Goal: Communication & Community: Answer question/provide support

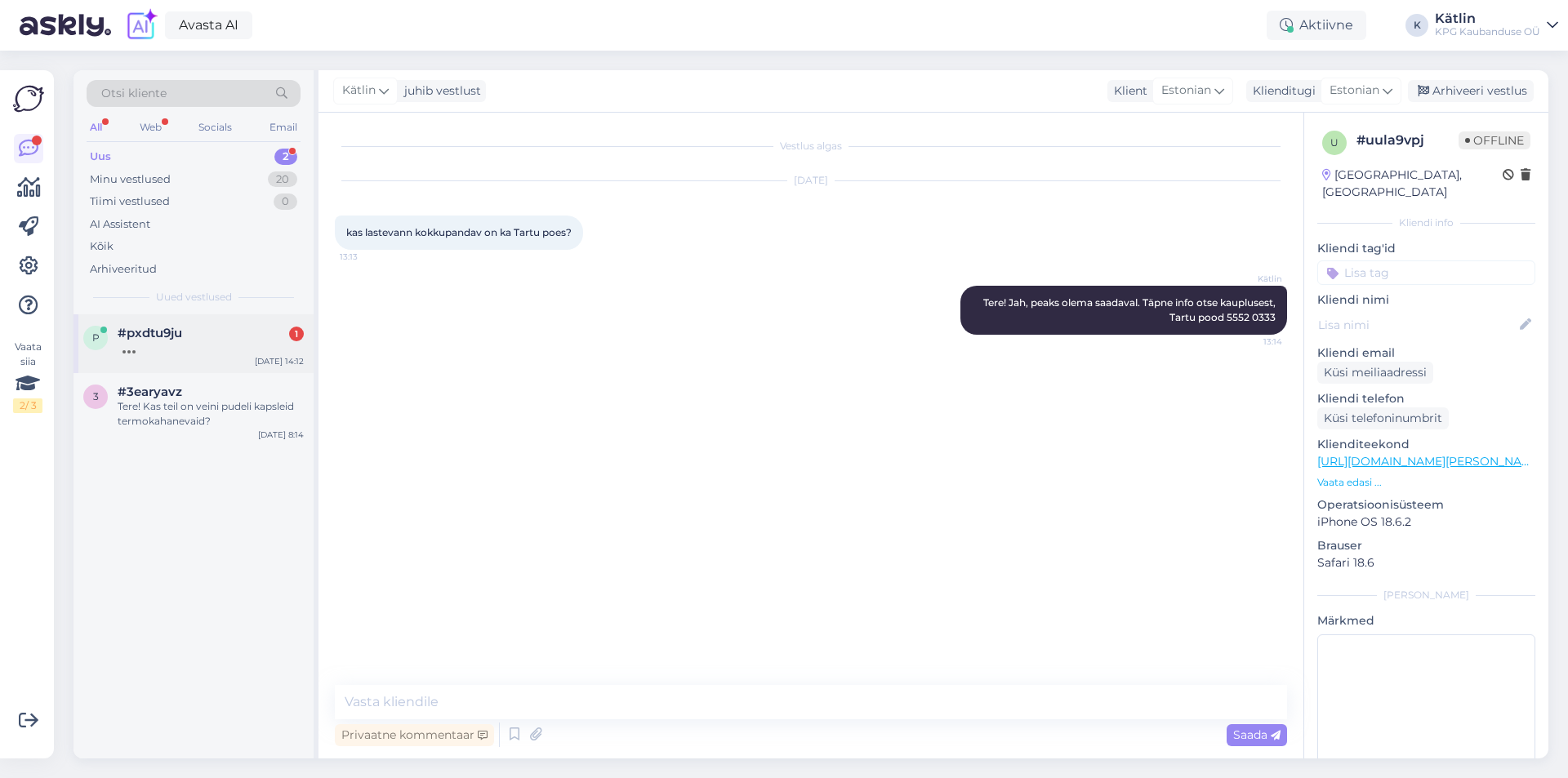
click at [197, 357] on div "p #pxdtu9ju [DATE] 14:12" at bounding box center [193, 343] width 240 height 59
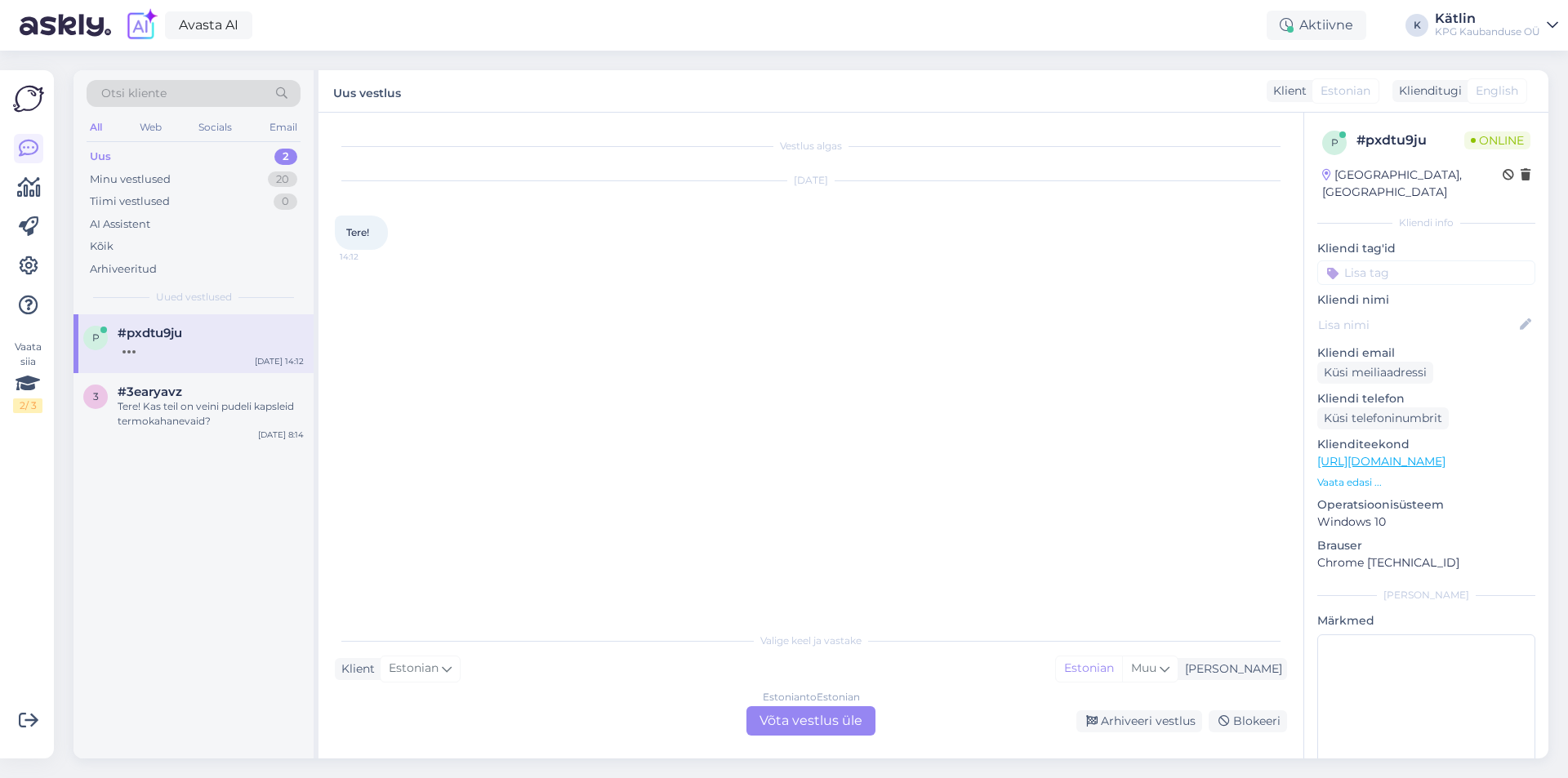
click at [819, 724] on div "Estonian to Estonian Võta vestlus üle" at bounding box center [810, 720] width 129 height 29
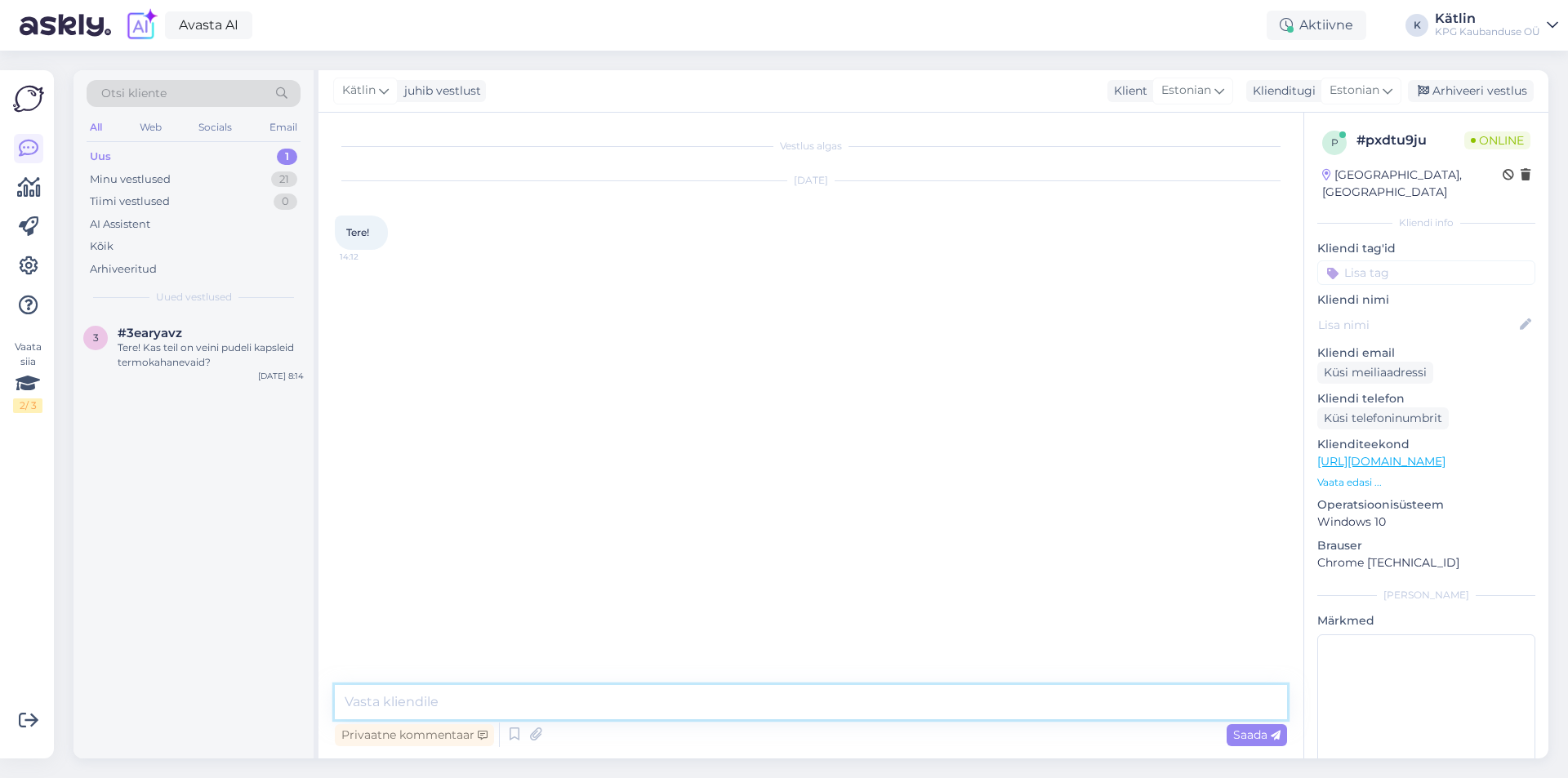
click at [793, 693] on textarea at bounding box center [811, 702] width 952 height 35
type textarea "Tere!"
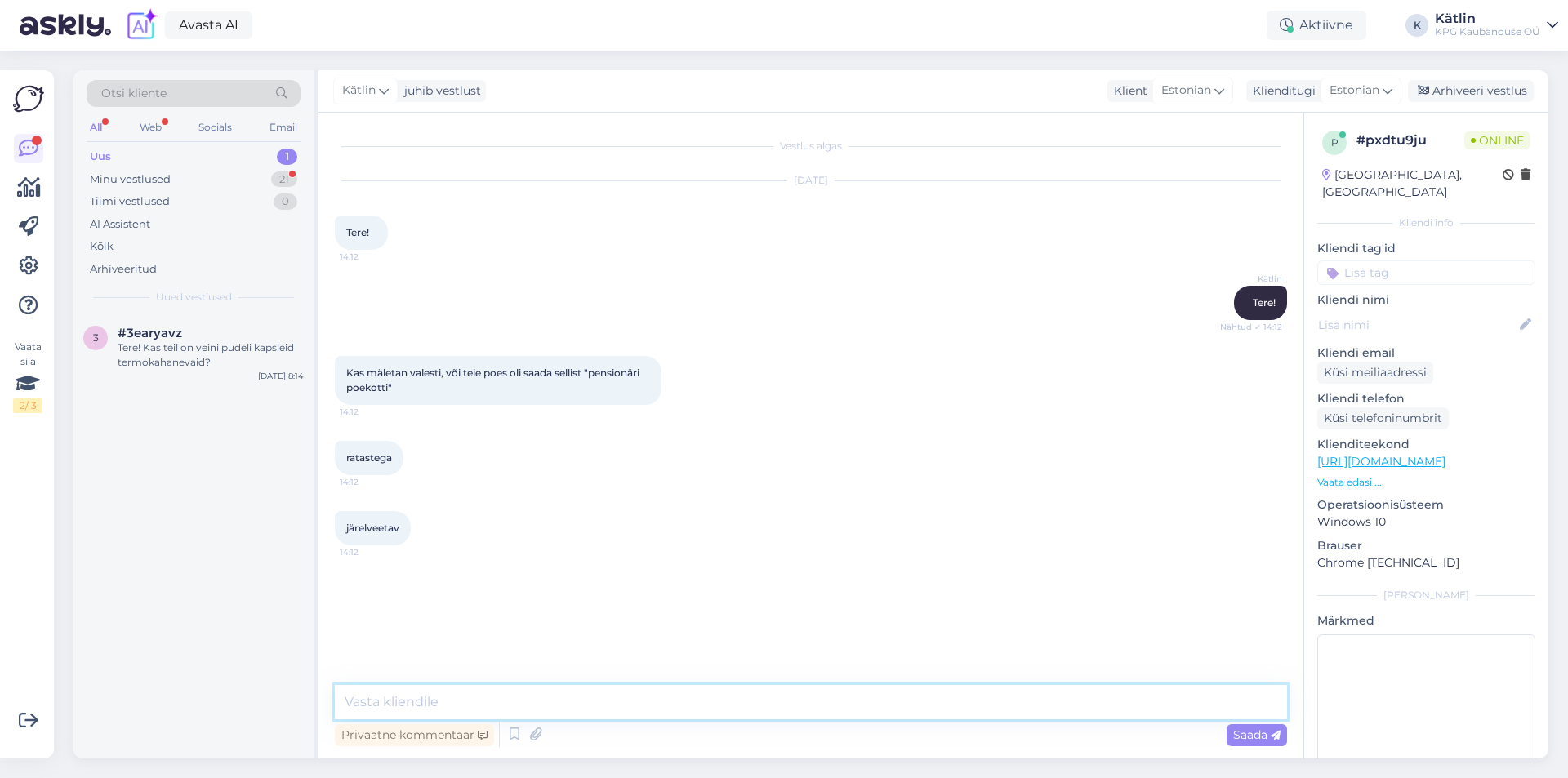
click at [404, 704] on textarea at bounding box center [811, 702] width 952 height 35
type textarea "Jah, sellised kotid on meil olemas."
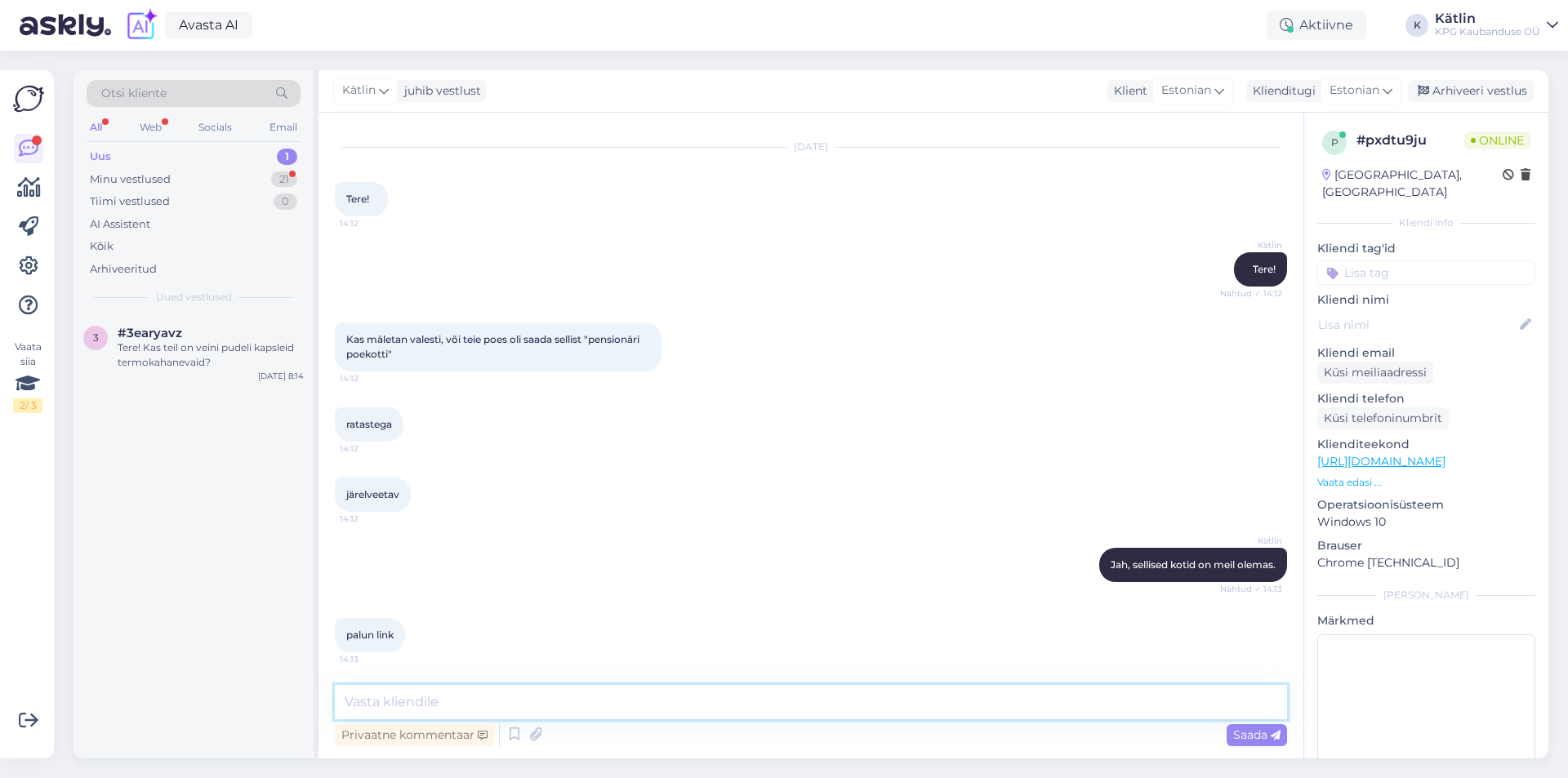
type textarea "A"
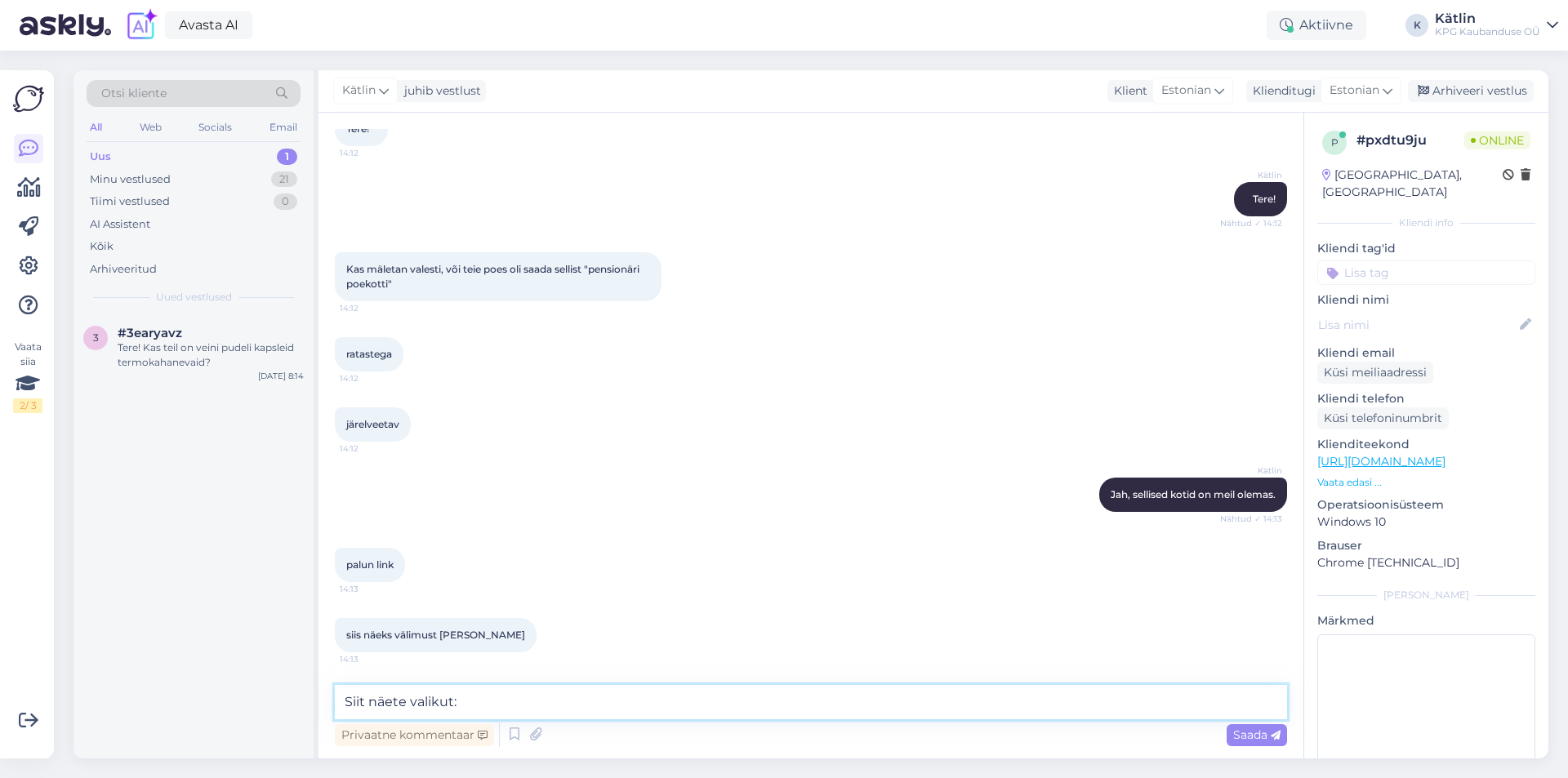
paste textarea "[URL][DOMAIN_NAME]"
type textarea "Siit näete valikut: [URL][DOMAIN_NAME]"
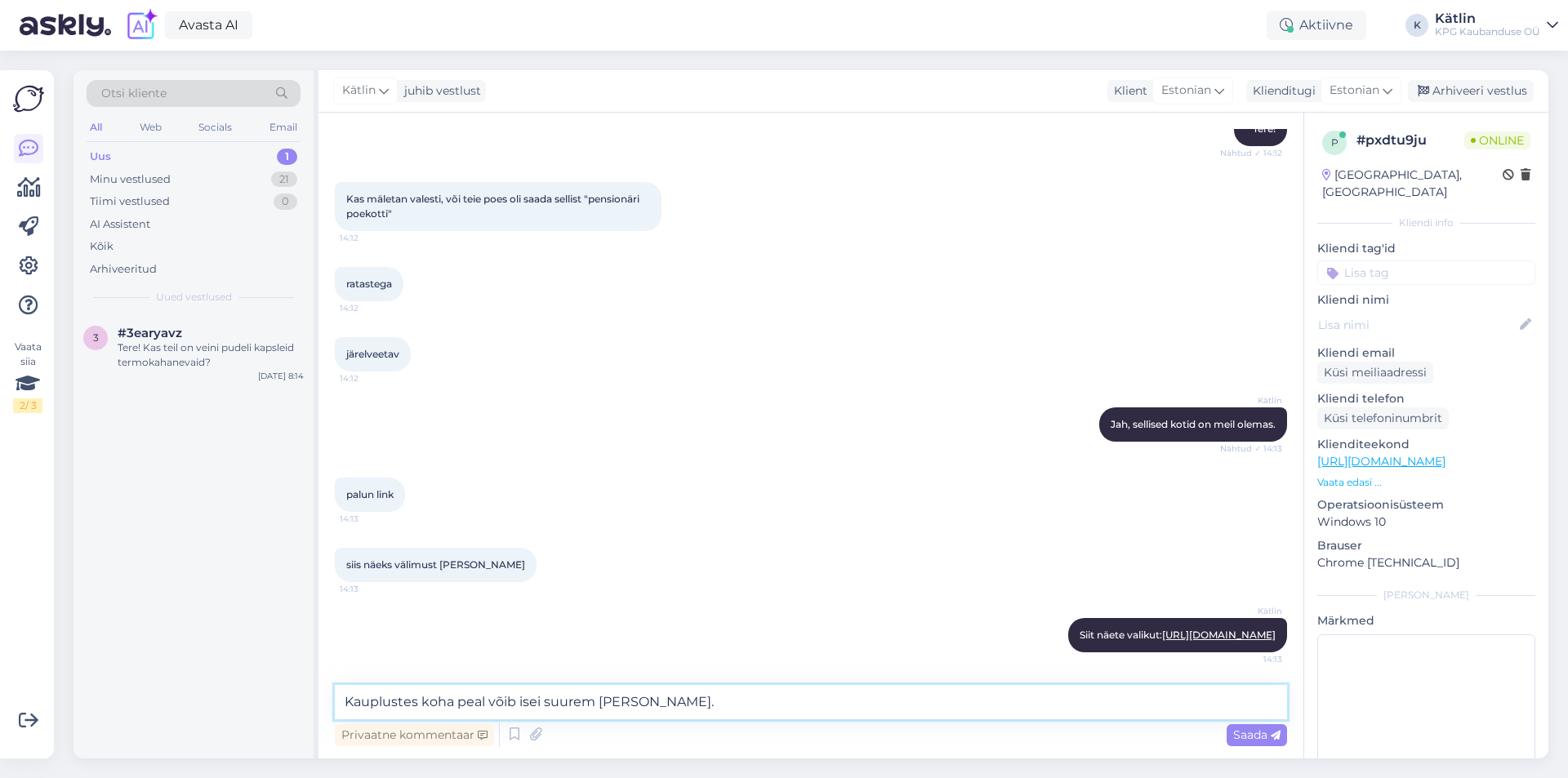
click at [538, 697] on textarea "Kauplustes koha peal võib isei suurem [PERSON_NAME]." at bounding box center [811, 702] width 952 height 35
type textarea "Kauplustes koha peal võib suurem [PERSON_NAME]."
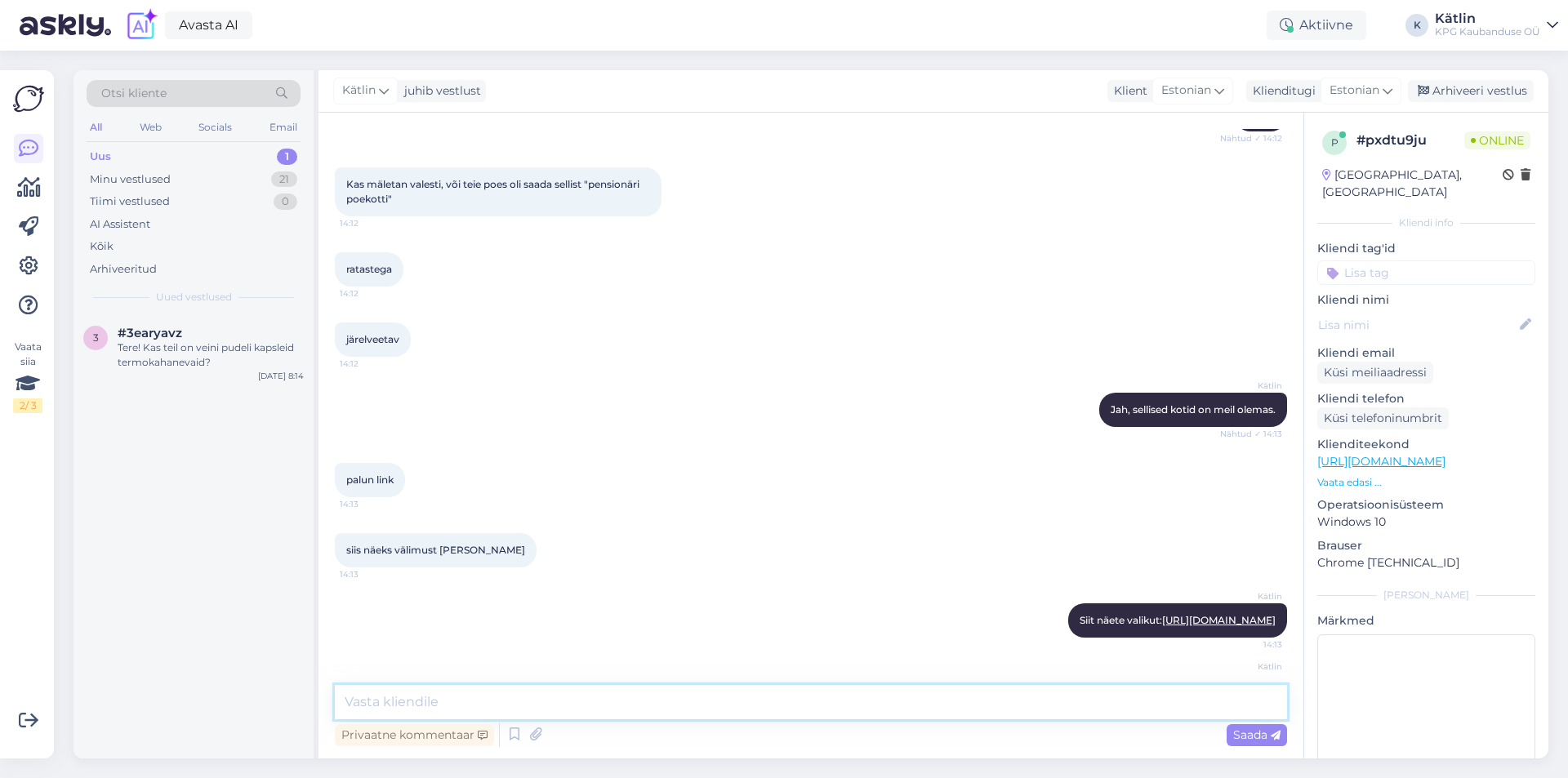
scroll to position [259, 0]
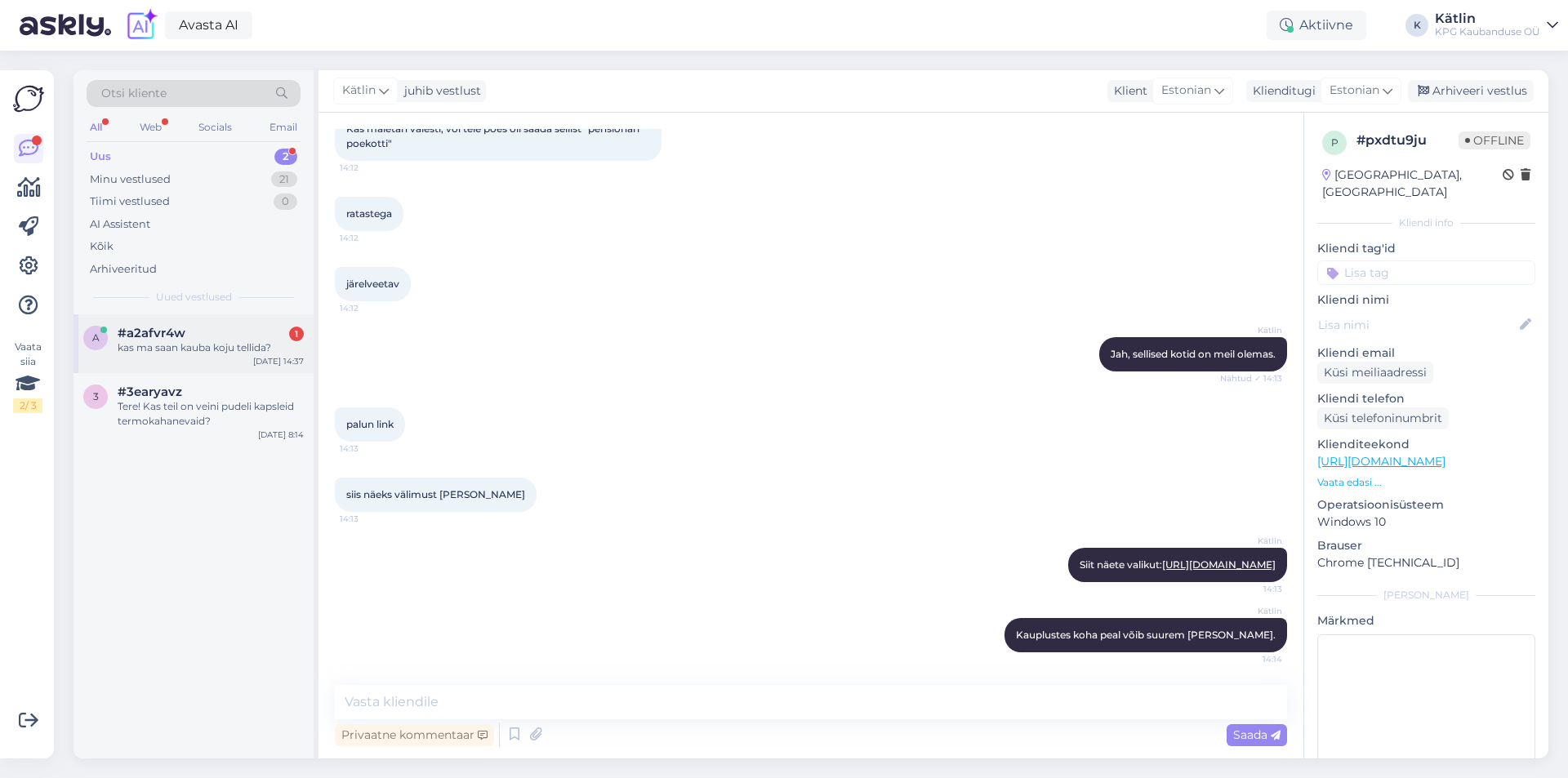
click at [134, 322] on div "a #a2afvr4w 1 kas ma saan kauba koju tellida? [DATE] 14:37" at bounding box center [193, 343] width 240 height 59
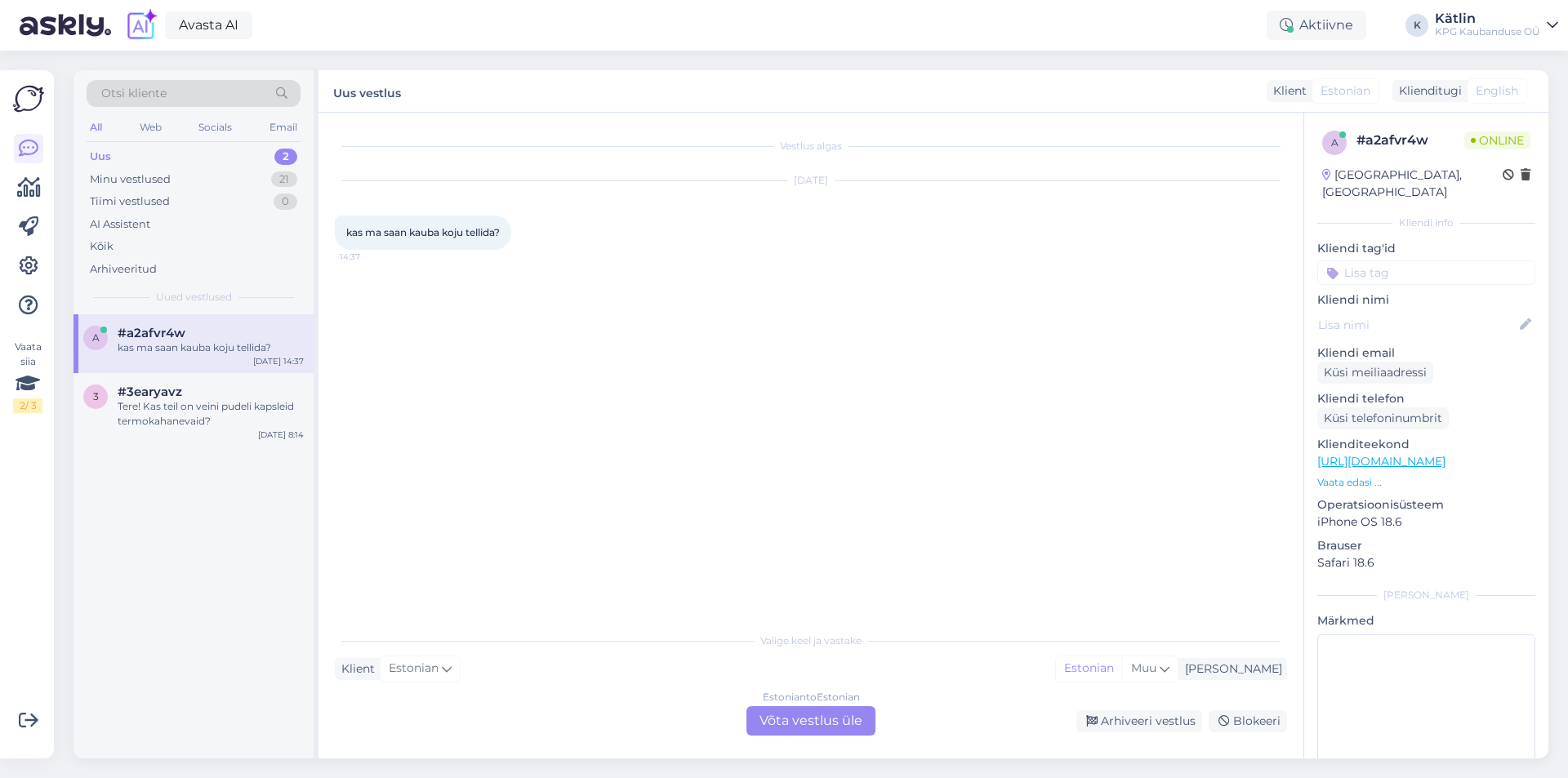
scroll to position [0, 0]
click at [789, 715] on div "Estonian to Estonian Võta vestlus üle" at bounding box center [810, 720] width 129 height 29
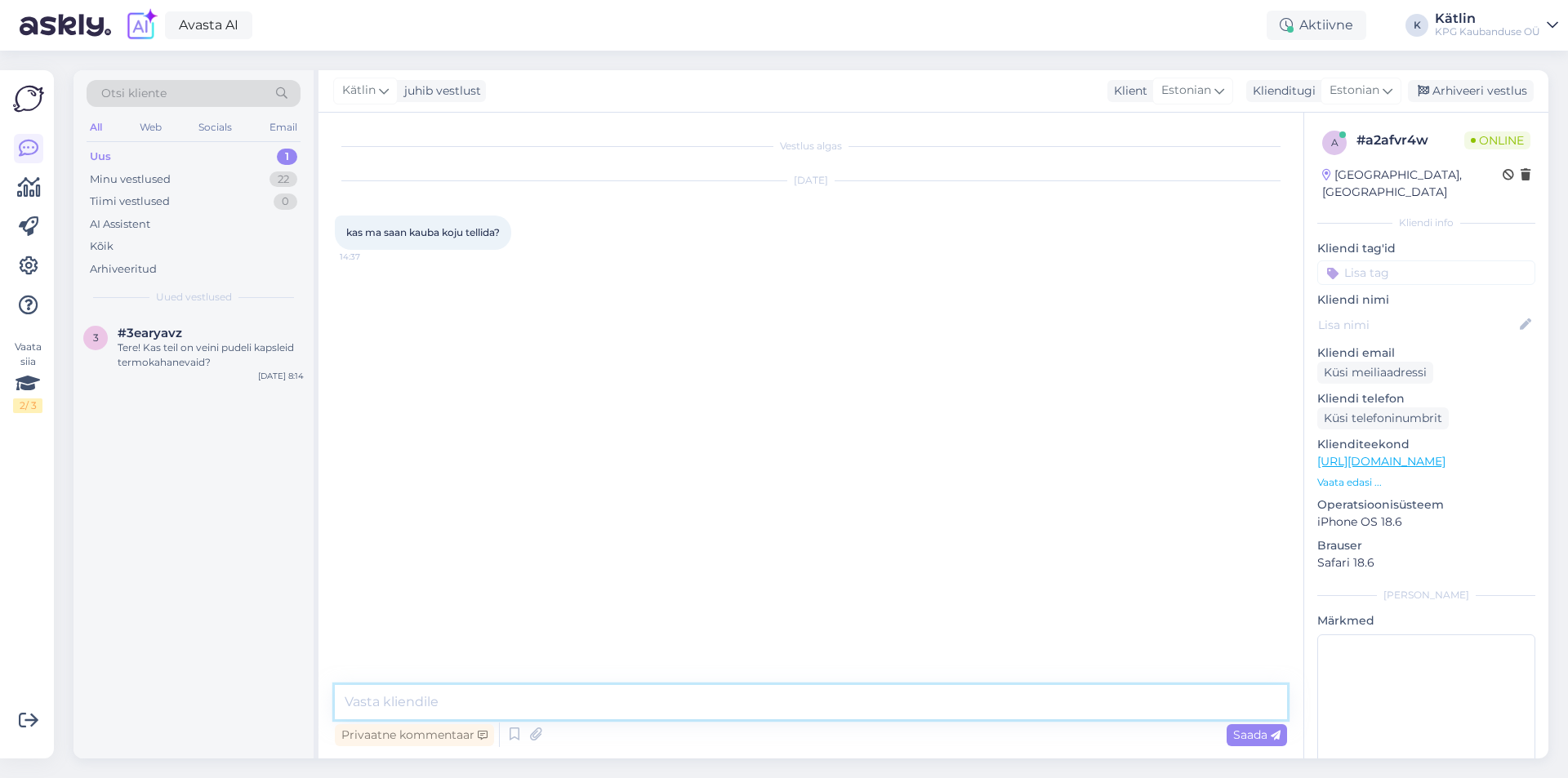
click at [560, 709] on textarea at bounding box center [811, 702] width 952 height 35
type textarea "Tere! [GEOGRAPHIC_DATA], [GEOGRAPHIC_DATA] saate, ostukorvis valige tarneviisik…"
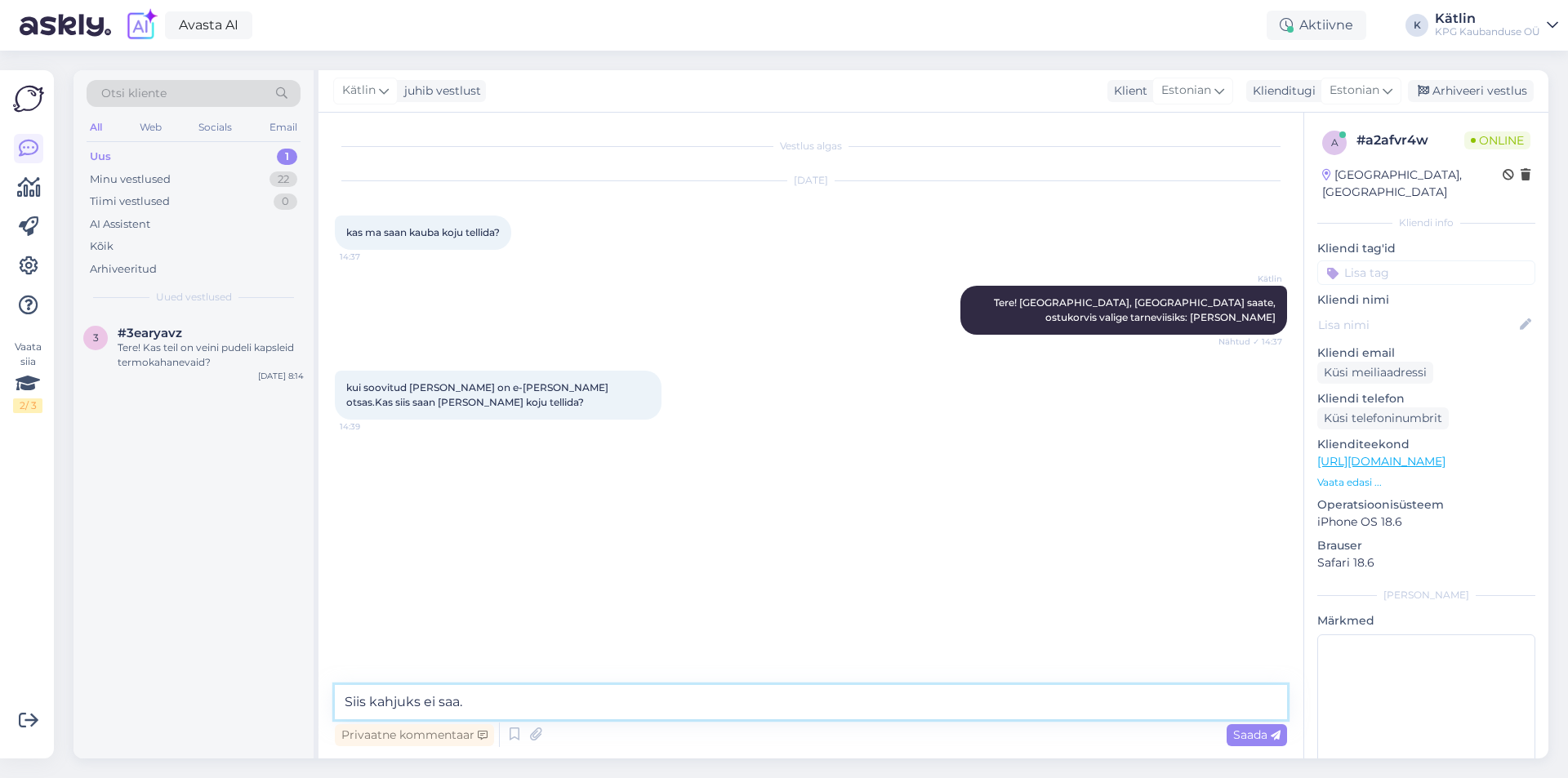
type textarea "Siis kahjuks ei saa."
click at [1363, 453] on link "[URL][DOMAIN_NAME]" at bounding box center [1381, 461] width 129 height 15
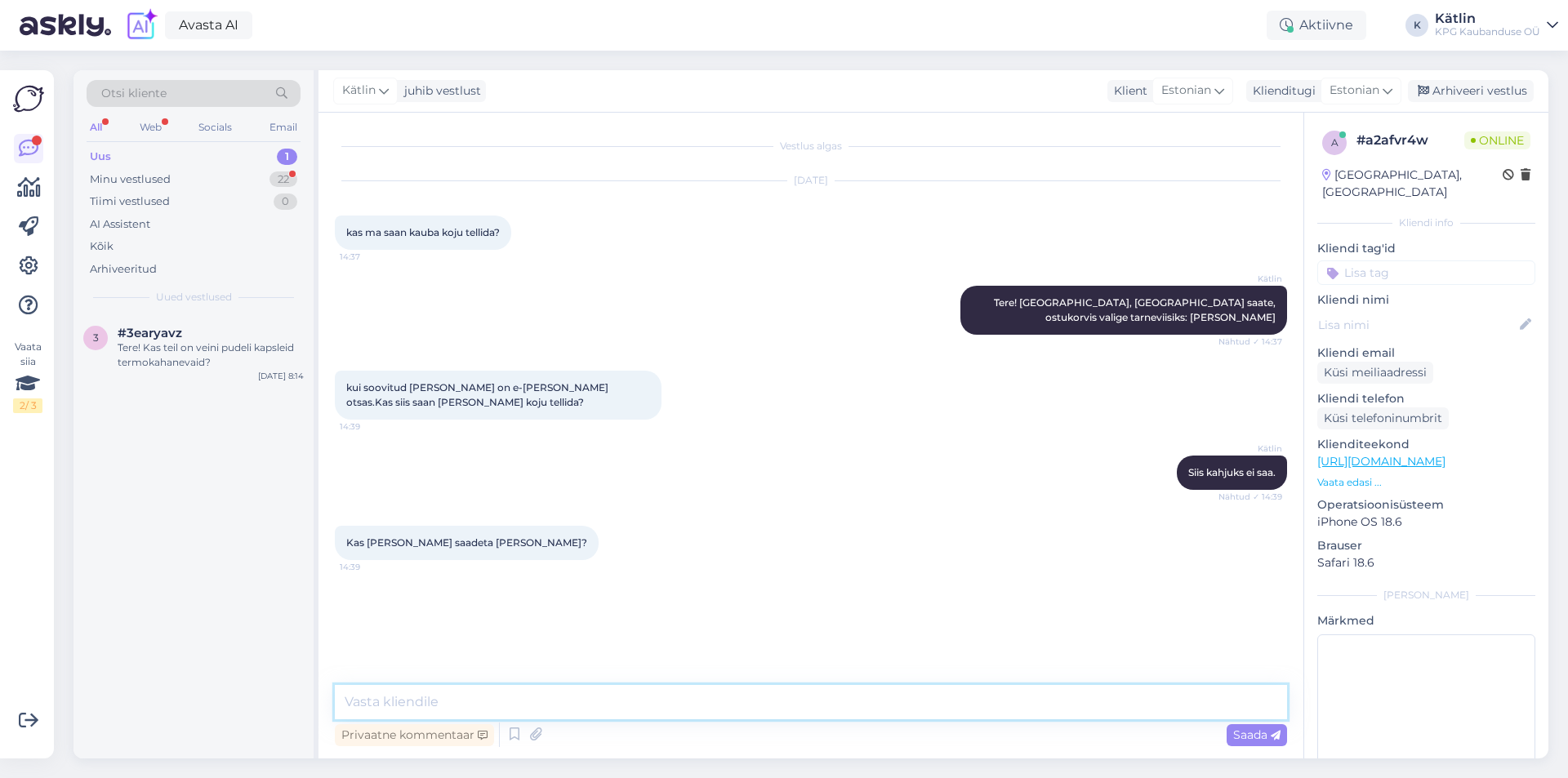
click at [594, 704] on textarea at bounding box center [811, 702] width 952 height 35
type textarea "E"
drag, startPoint x: 520, startPoint y: 699, endPoint x: 294, endPoint y: 709, distance: 226.2
click at [294, 708] on div "Otsi kliente All Web Socials Email Uus 1 Minu vestlused 22 Tiimi vestlused 0 AI…" at bounding box center [810, 414] width 1474 height 688
type textarea "Ei saadeta, vabandme!"
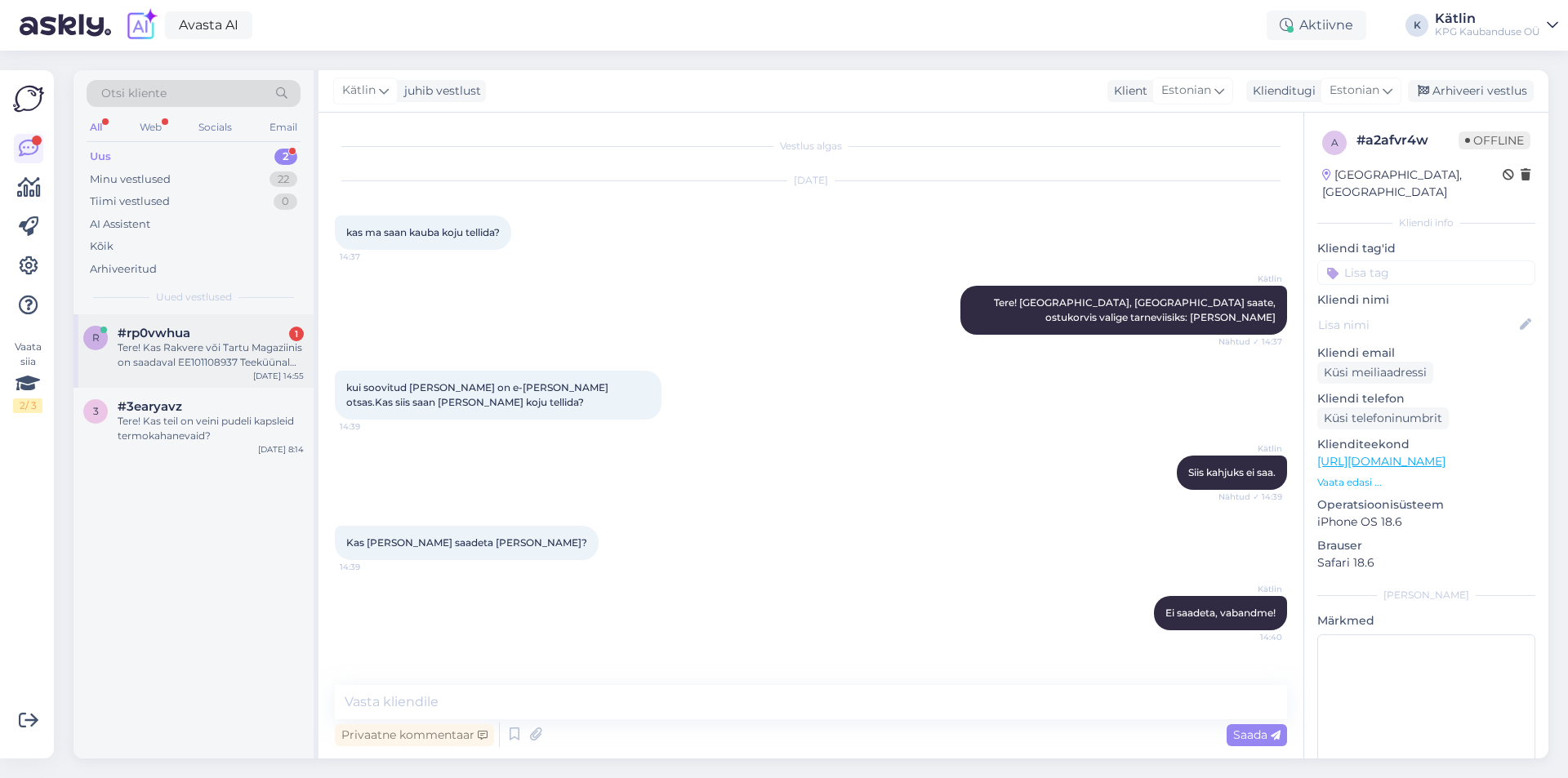
click at [223, 342] on div "Tere! Kas Rakvere või Tartu Magaziinis on saadaval EE101108937 Teeküünal taimer…" at bounding box center [210, 355] width 186 height 29
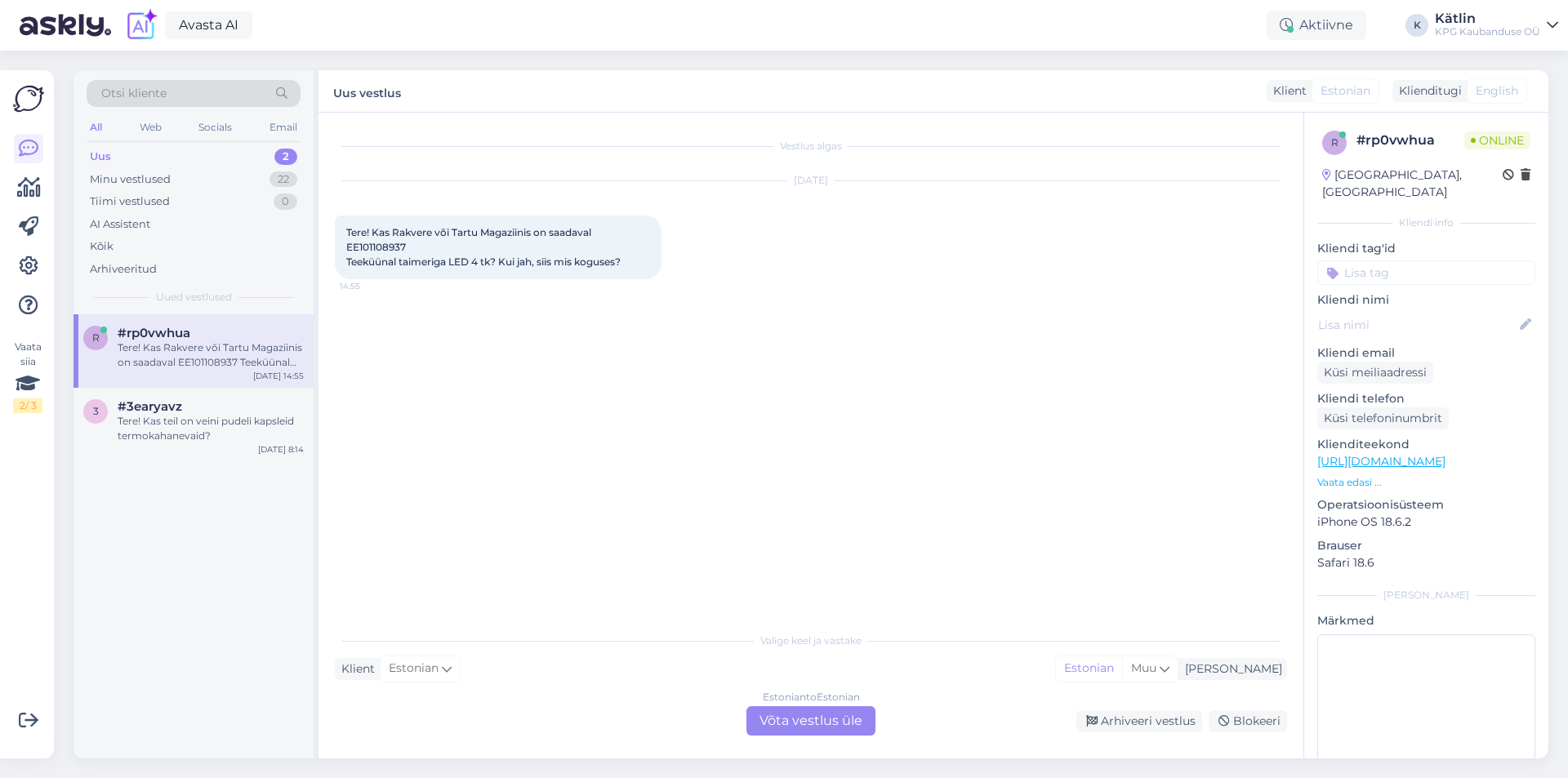
click at [1445, 453] on link "[URL][DOMAIN_NAME]" at bounding box center [1381, 461] width 129 height 15
click at [817, 712] on div "Estonian to Estonian Võta vestlus üle" at bounding box center [810, 720] width 129 height 29
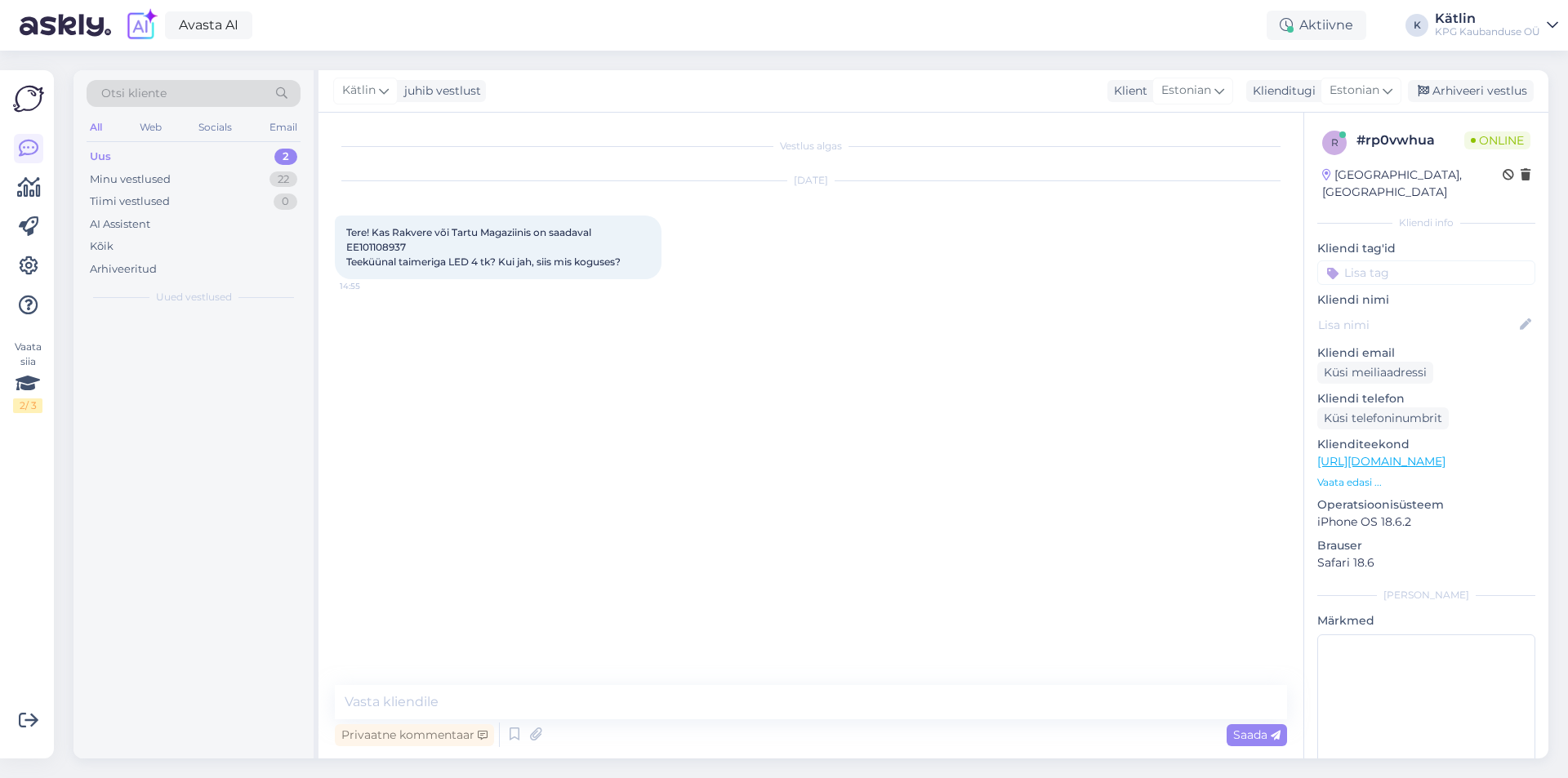
click at [810, 698] on textarea at bounding box center [811, 702] width 952 height 35
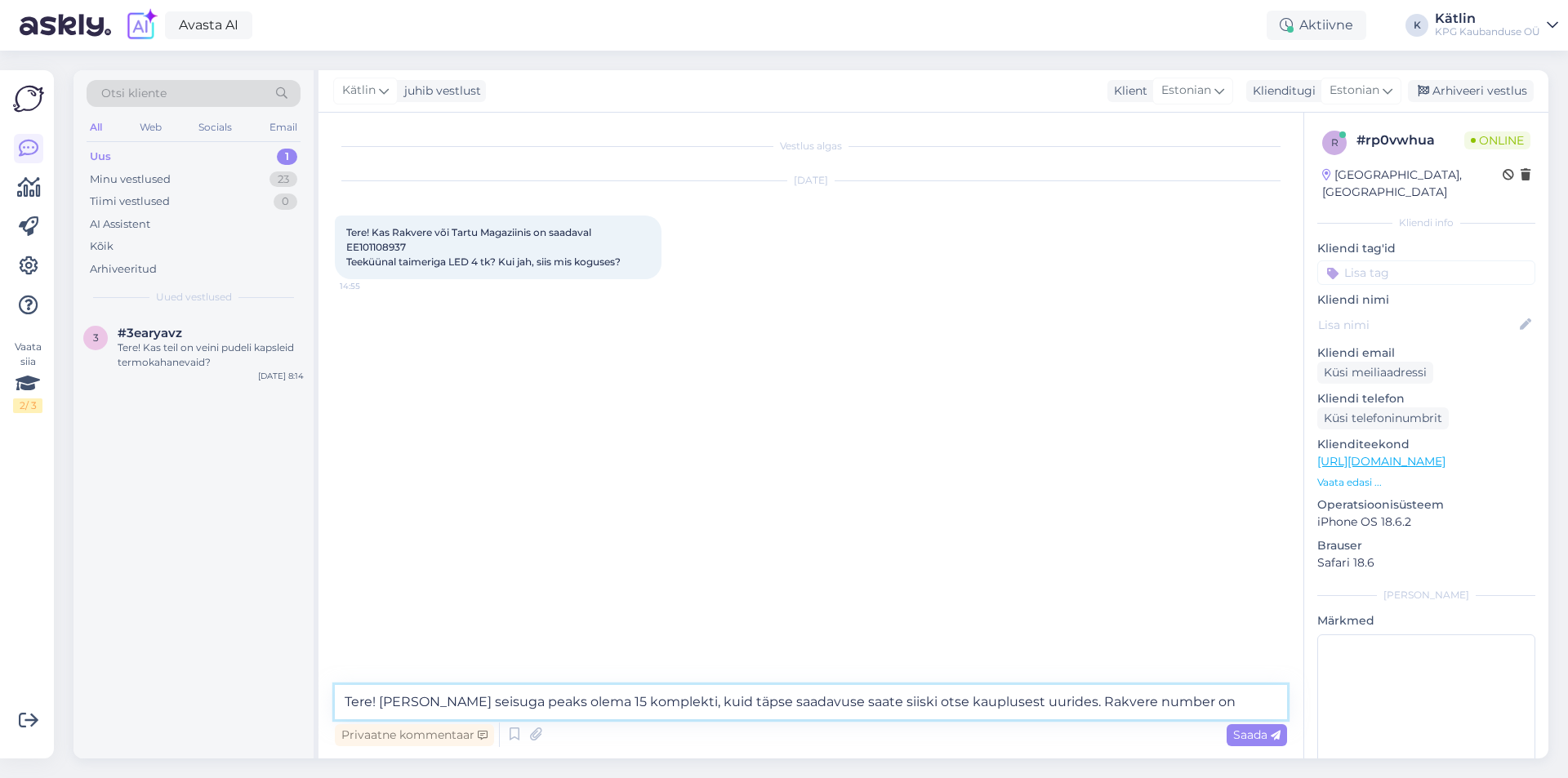
paste textarea "5552 0518"
type textarea "Tere! [PERSON_NAME] seisuga peaks olema 15 komplekti, kuid täpse saadavuse saat…"
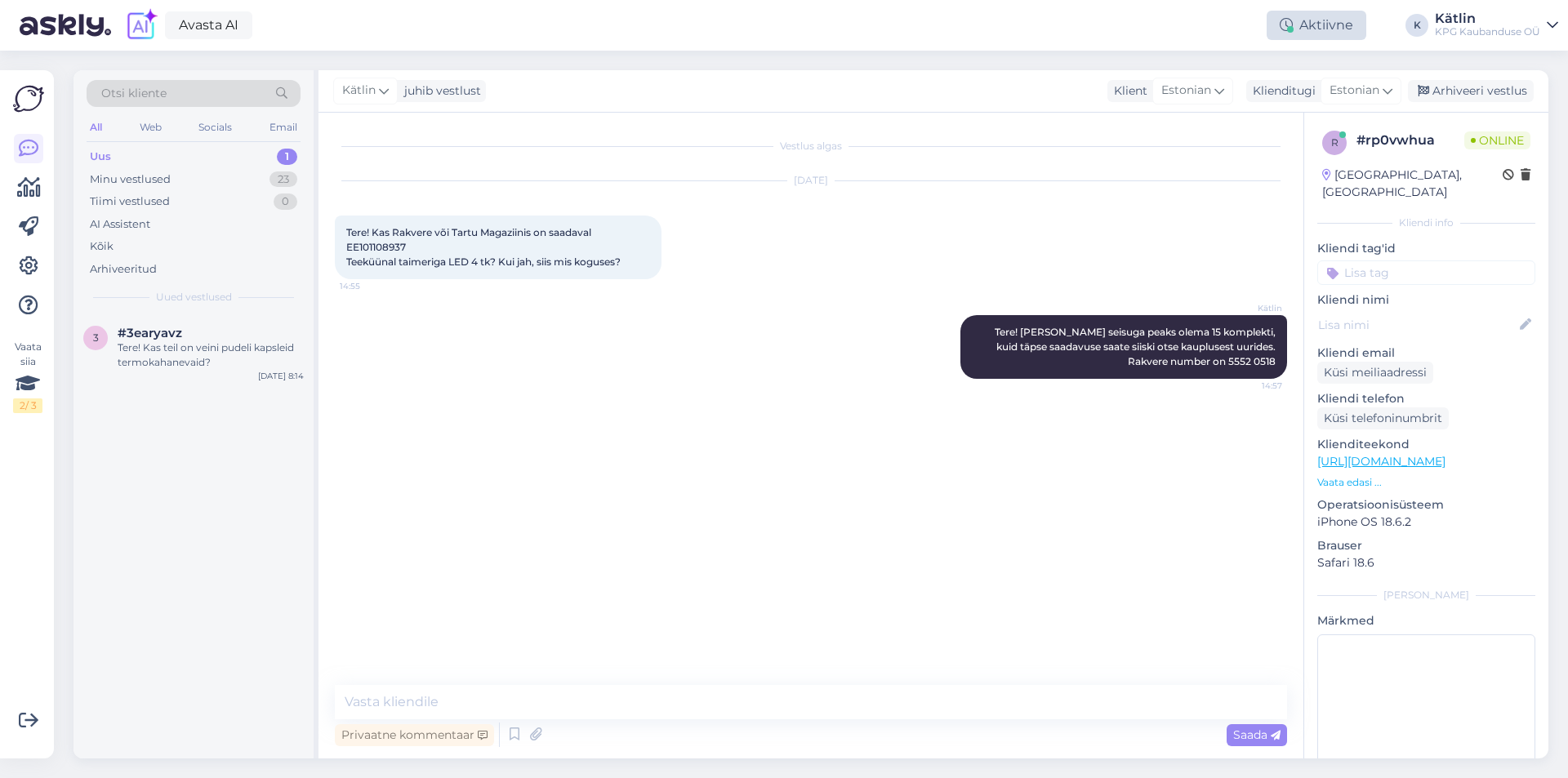
click at [1306, 28] on div "Aktiivne" at bounding box center [1316, 24] width 100 height 29
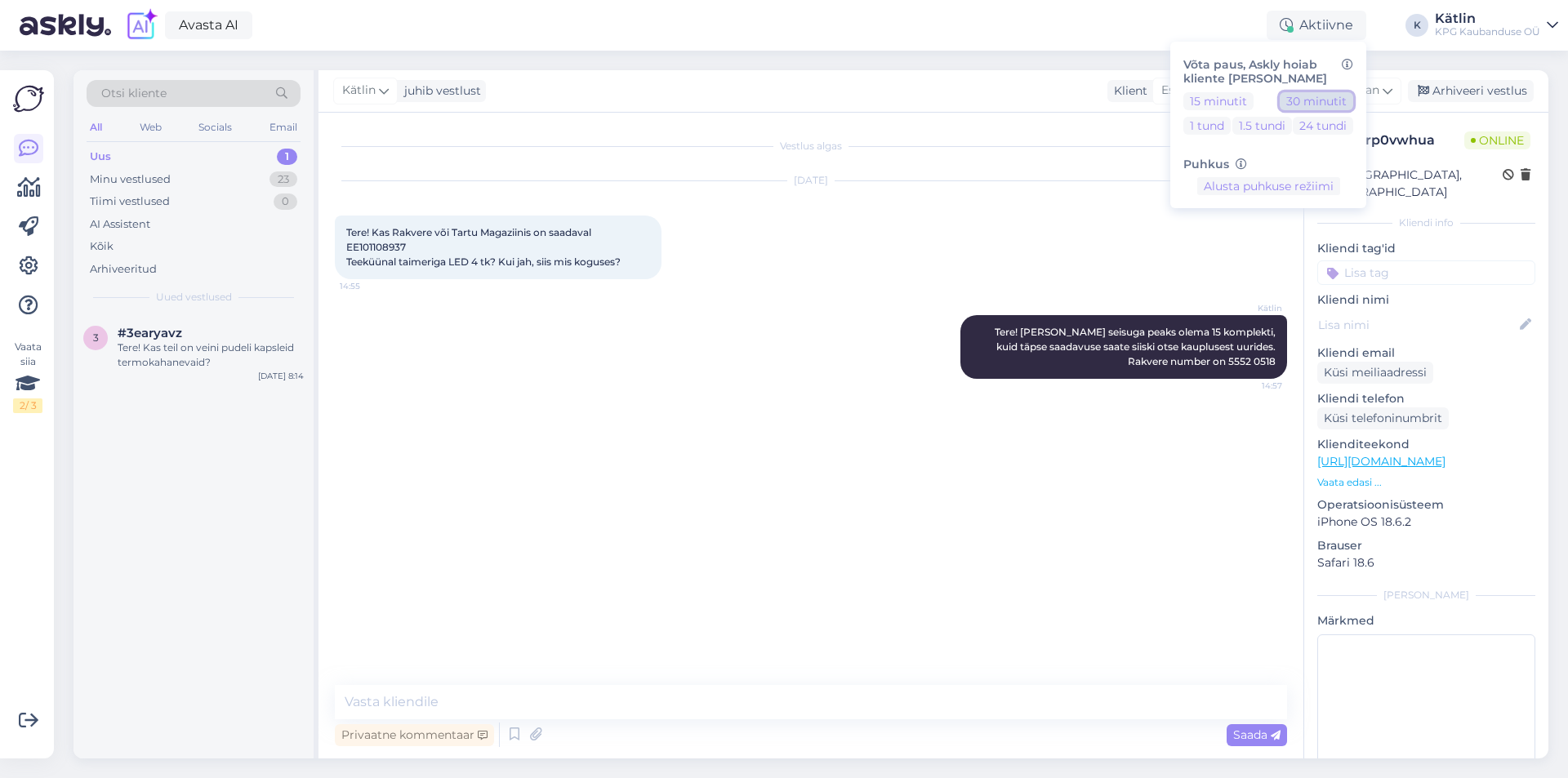
click at [1286, 108] on button "30 minutit" at bounding box center [1316, 100] width 73 height 18
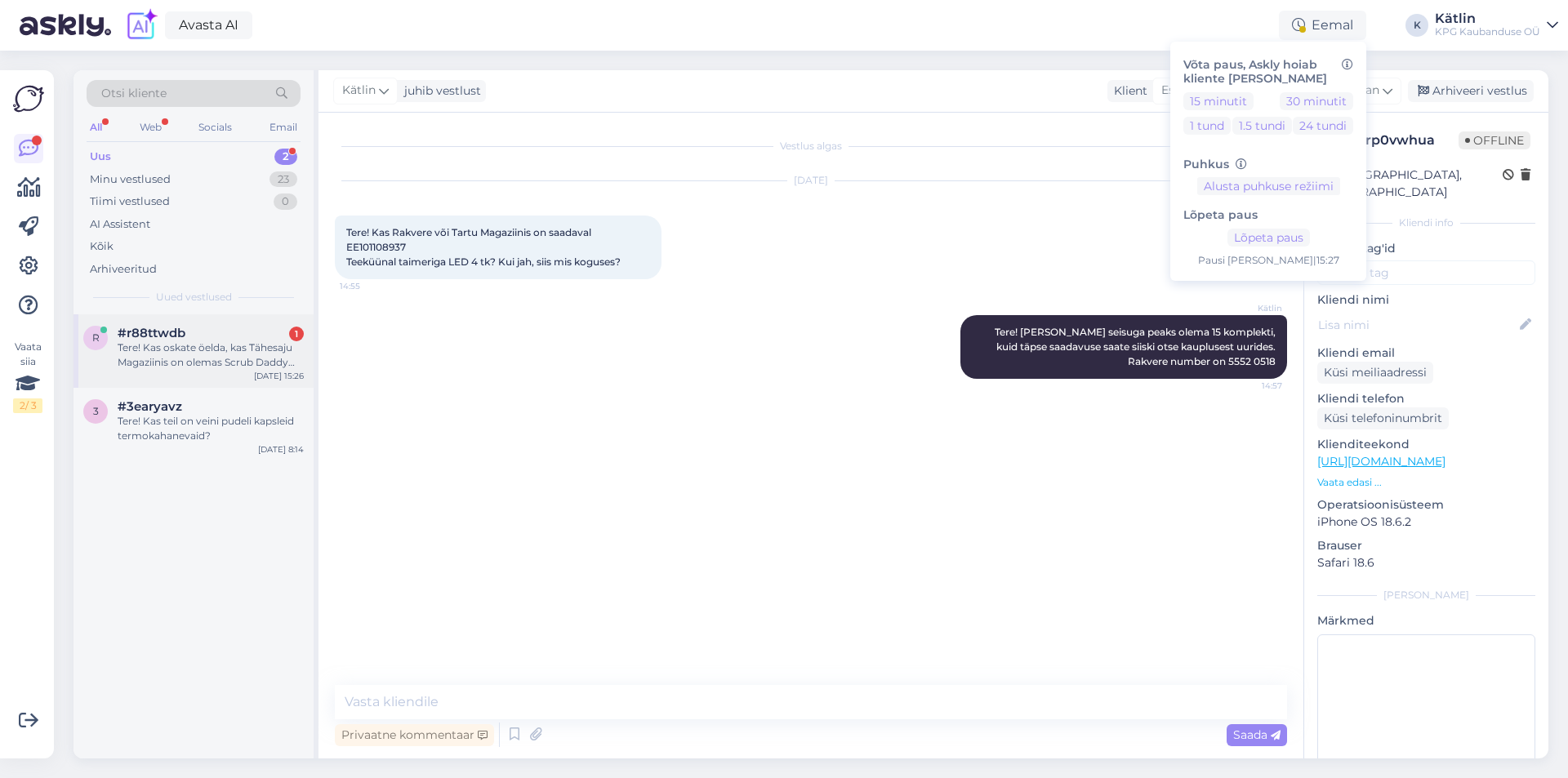
click at [279, 334] on div "#r88ttwdb 1" at bounding box center [210, 333] width 186 height 15
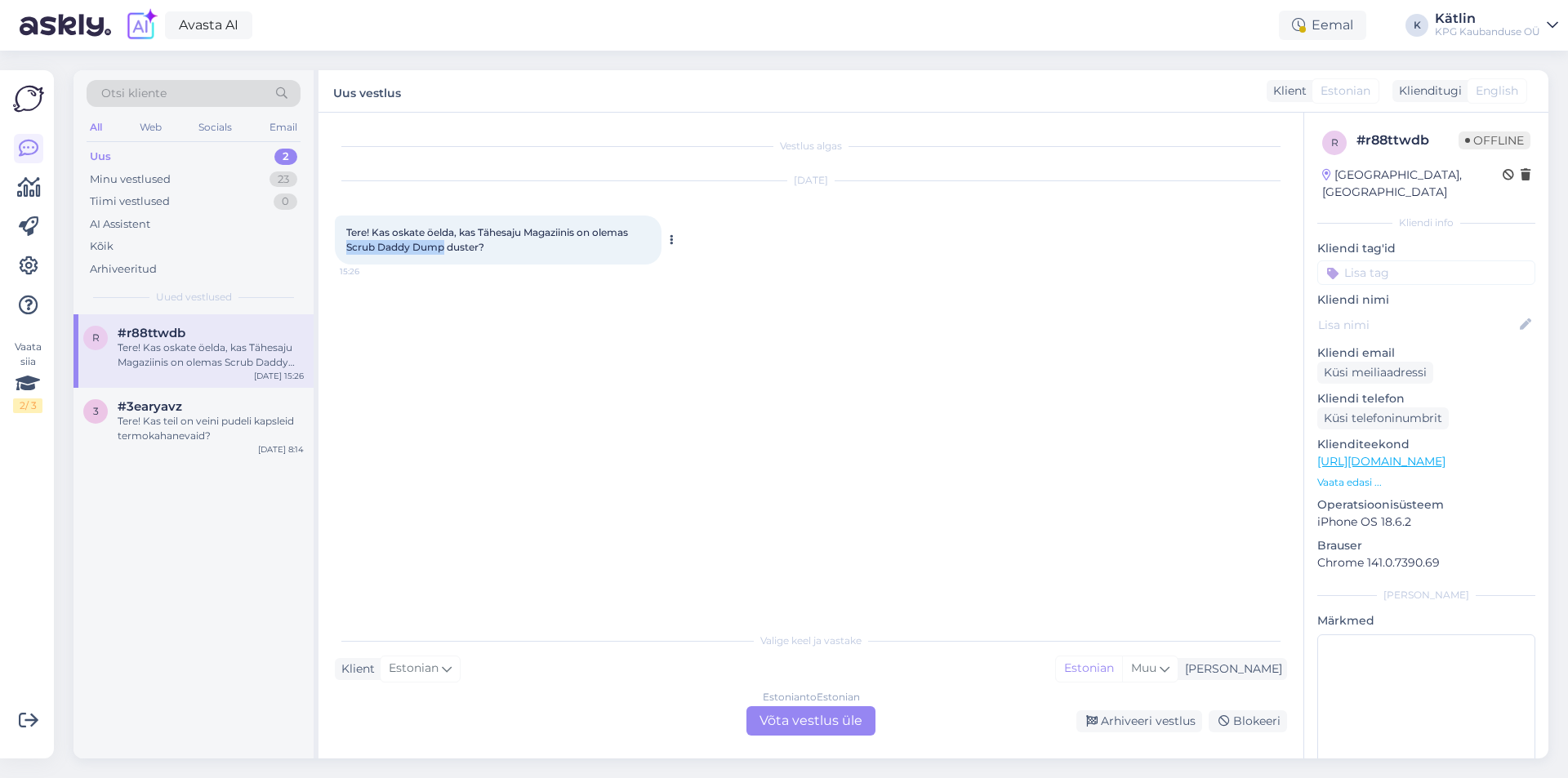
drag, startPoint x: 347, startPoint y: 247, endPoint x: 446, endPoint y: 252, distance: 99.1
click at [446, 252] on div "Tere! Kas oskate öelda, kas Tähesaju Magaziinis on olemas Scrub Daddy Dump dust…" at bounding box center [499, 240] width 327 height 49
click at [402, 252] on span "Tere! Kas oskate öelda, kas Tähesaju Magaziinis on olemas Scrub Daddy Dump dust…" at bounding box center [488, 239] width 284 height 27
drag, startPoint x: 341, startPoint y: 243, endPoint x: 410, endPoint y: 249, distance: 69.3
click at [410, 249] on div "Tere! Kas oskate öelda, kas Tähesaju Magaziinis on olemas Scrub Daddy Dump dust…" at bounding box center [499, 240] width 327 height 49
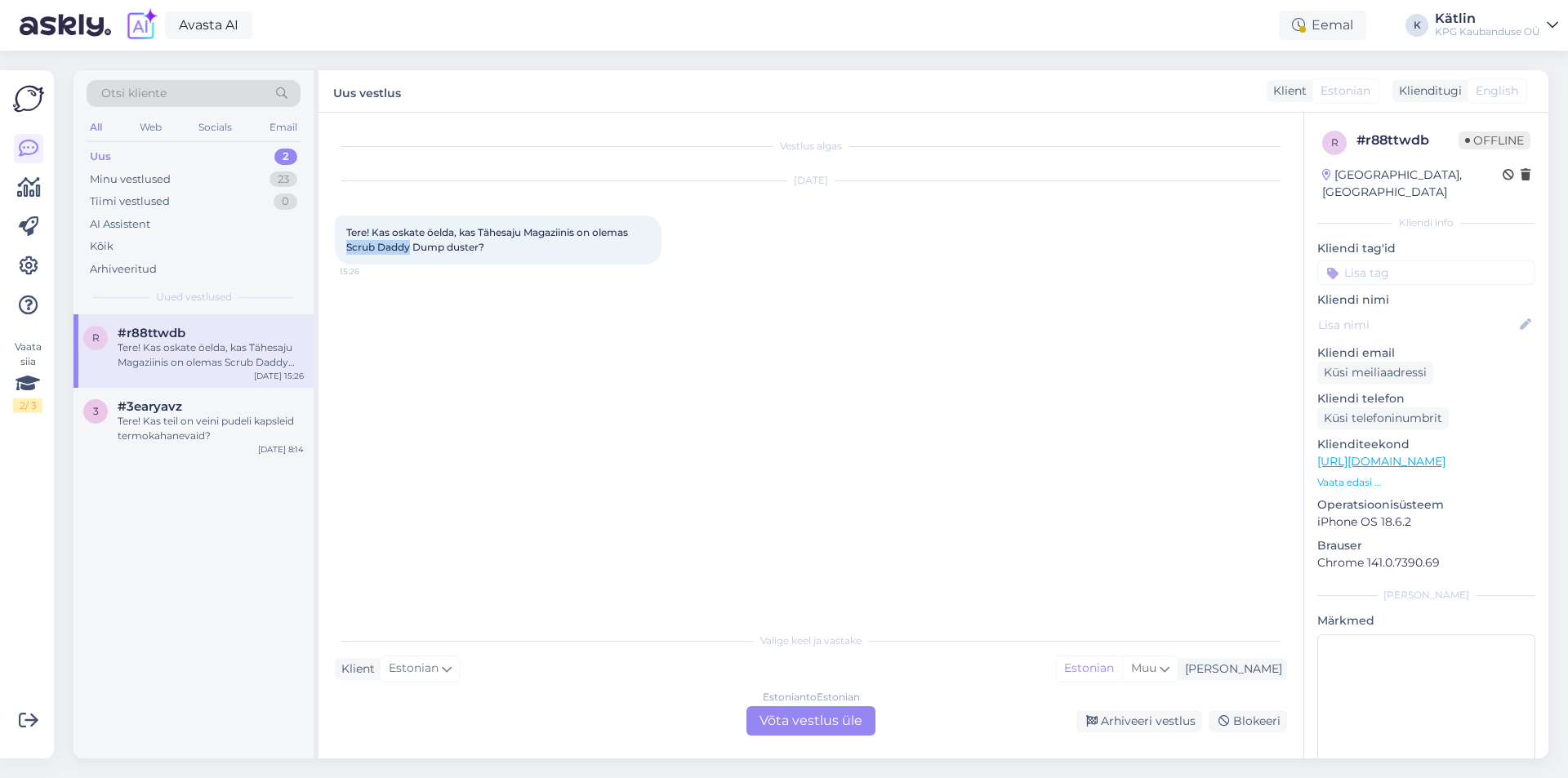
copy span "Scrub Daddy"
click at [585, 446] on div "Vestlus algas [DATE] Tere! Kas oskate öelda, kas Tähesaju Magaziinis on olemas …" at bounding box center [819, 368] width 967 height 480
click at [803, 714] on div "Estonian to Estonian Võta vestlus üle" at bounding box center [810, 720] width 129 height 29
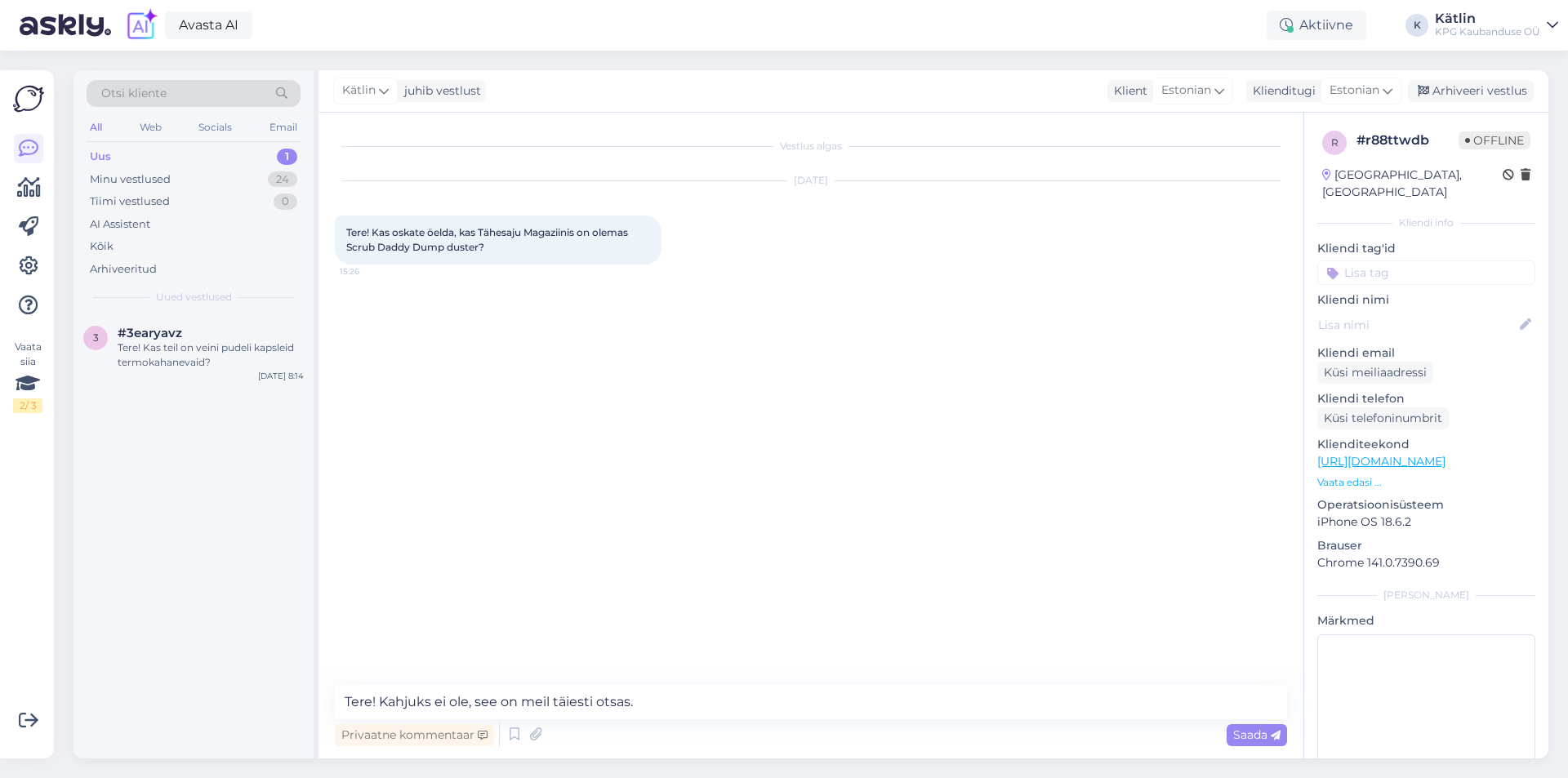
type textarea "Tere! Kahjuks ei ole, see on meil täiesti otsas."
